Goal: Task Accomplishment & Management: Use online tool/utility

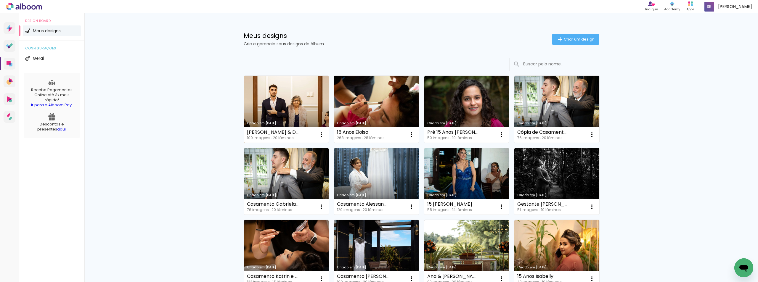
click at [293, 98] on link "Criado em [DATE]" at bounding box center [286, 109] width 85 height 67
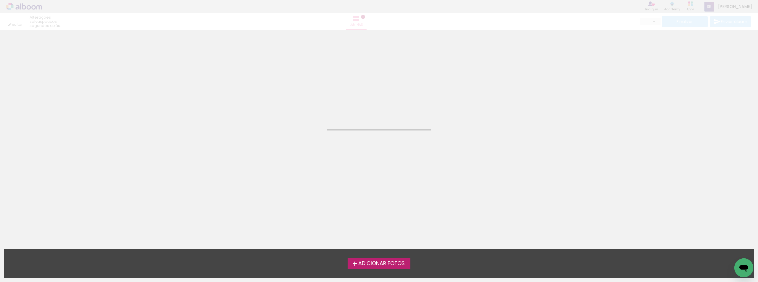
click at [293, 98] on neon-animated-pages "Confirmar Cancelar" at bounding box center [379, 156] width 758 height 252
